Goal: Task Accomplishment & Management: Use online tool/utility

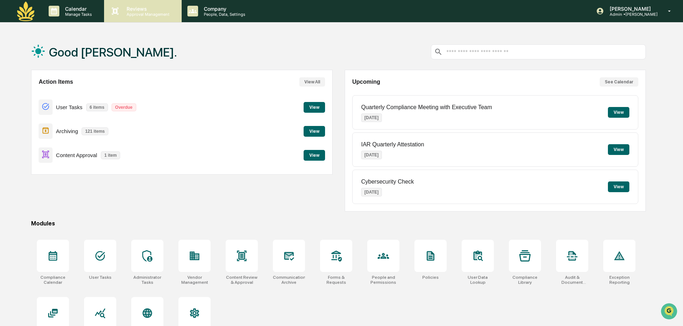
click at [162, 9] on p "Reviews" at bounding box center [147, 9] width 52 height 6
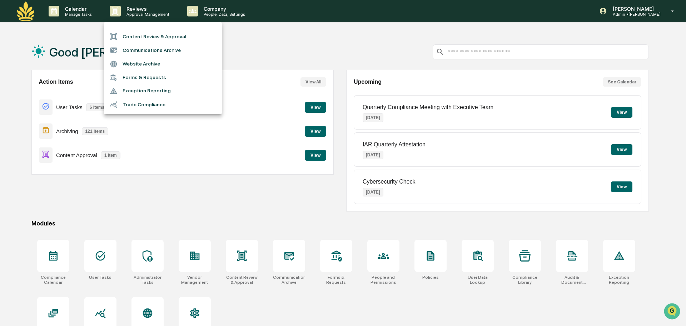
click at [185, 36] on li "Content Review & Approval" at bounding box center [163, 37] width 118 height 14
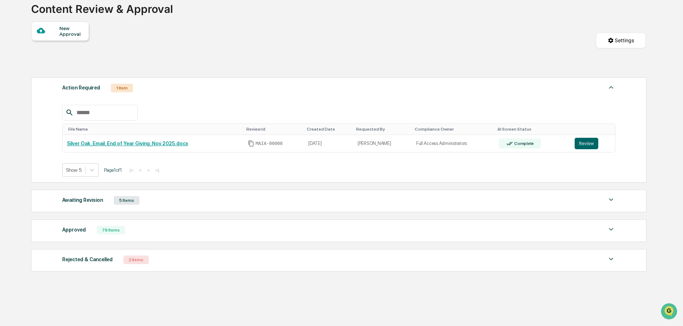
scroll to position [59, 0]
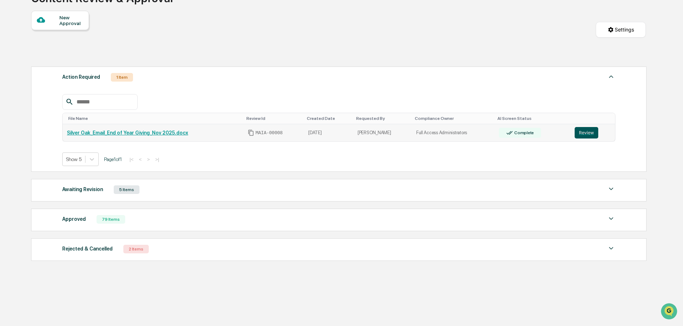
click at [590, 134] on button "Review" at bounding box center [587, 132] width 24 height 11
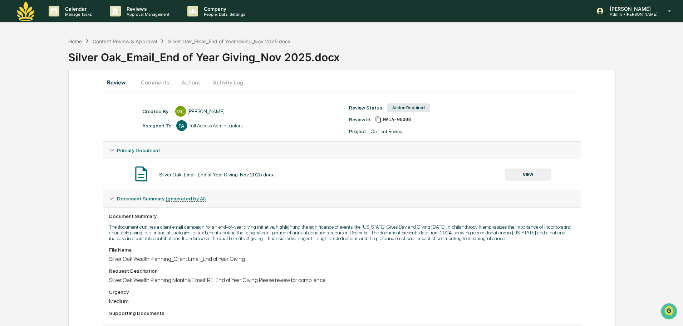
click at [194, 83] on button "Actions" at bounding box center [191, 82] width 32 height 17
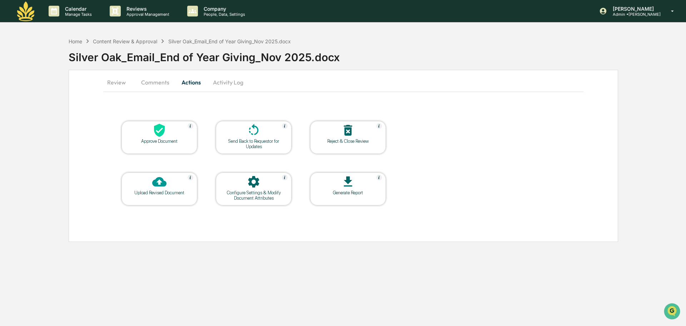
click at [166, 124] on icon at bounding box center [159, 130] width 14 height 14
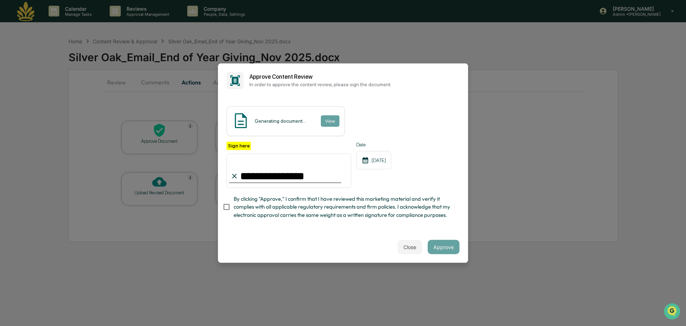
type input "**********"
drag, startPoint x: 432, startPoint y: 246, endPoint x: 442, endPoint y: 243, distance: 10.0
click at [436, 243] on button "Approve" at bounding box center [444, 247] width 32 height 14
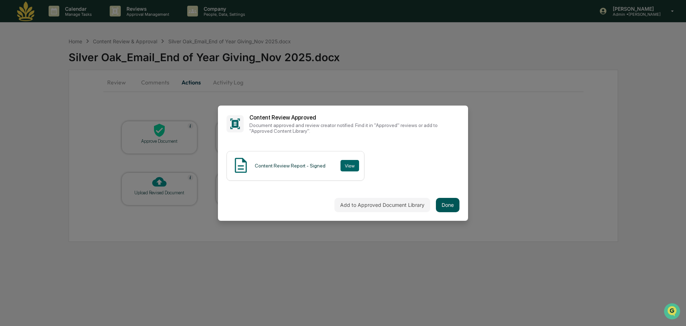
click at [447, 202] on button "Done" at bounding box center [448, 205] width 24 height 14
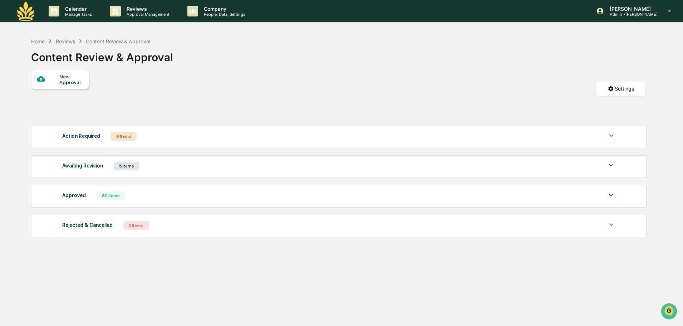
click at [142, 165] on div "Awaiting Revision 5 Items" at bounding box center [338, 166] width 553 height 10
